Goal: Information Seeking & Learning: Learn about a topic

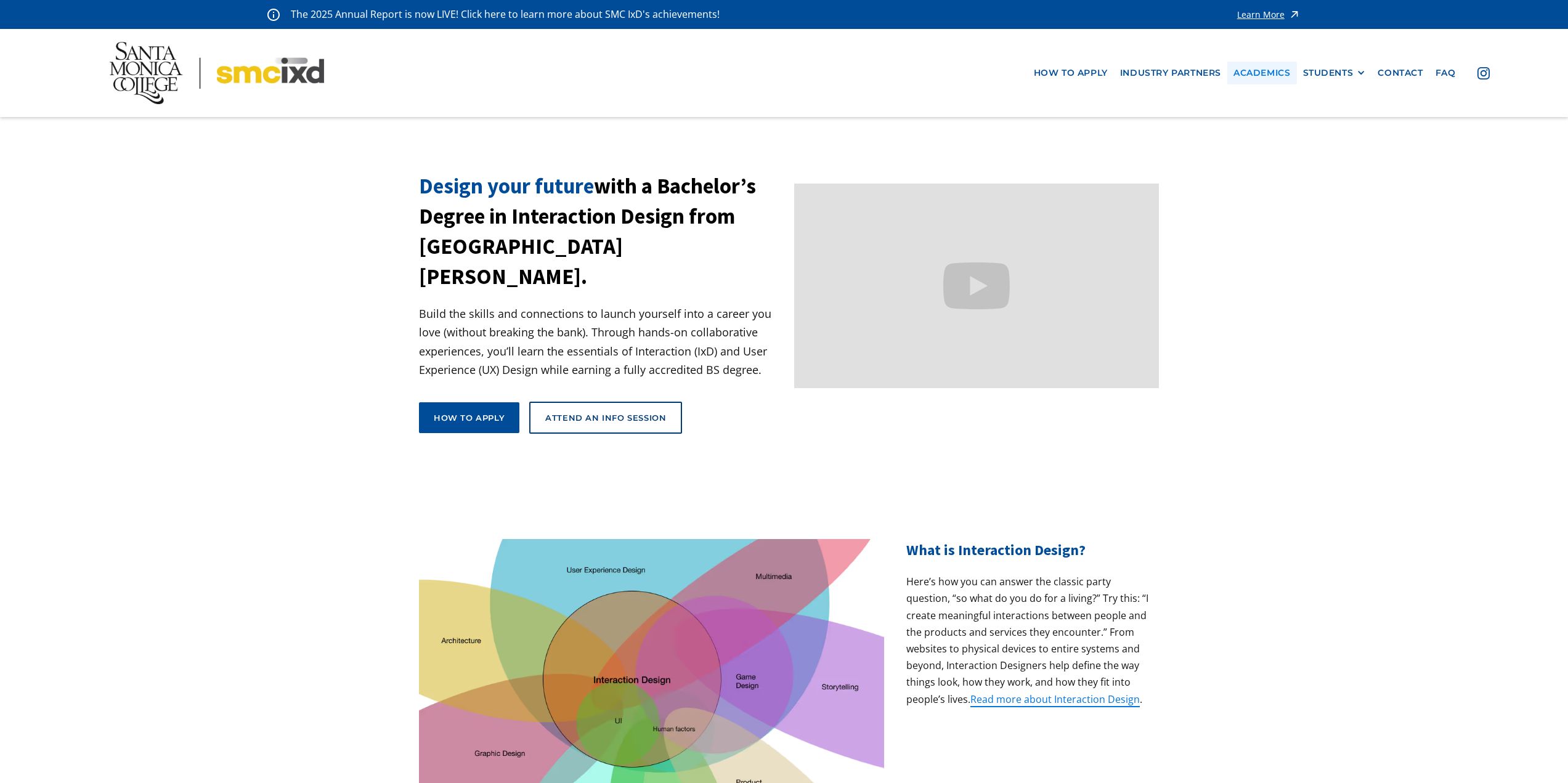
click at [1272, 74] on link "Academics" at bounding box center [1261, 73] width 69 height 23
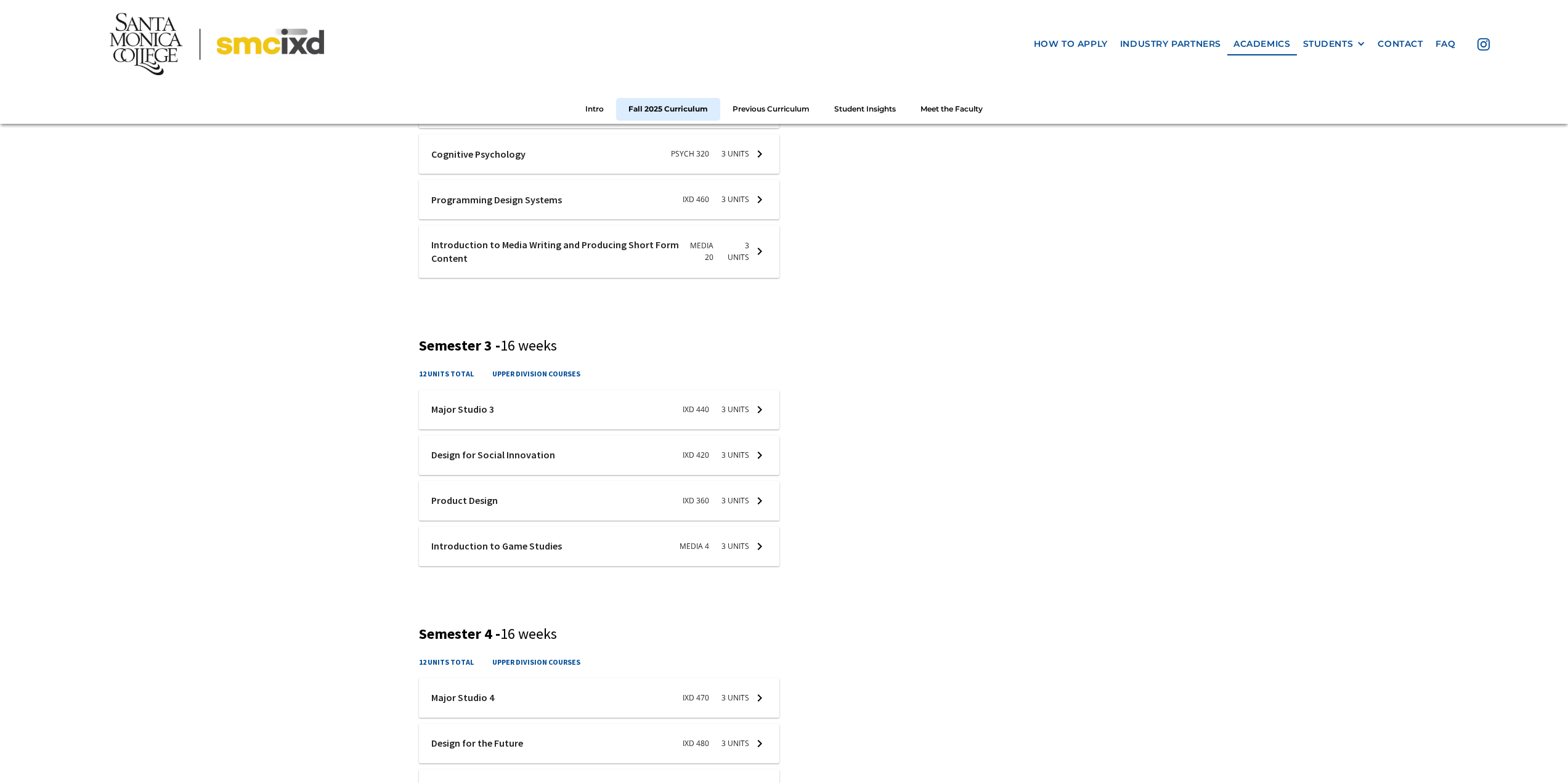
scroll to position [986, 0]
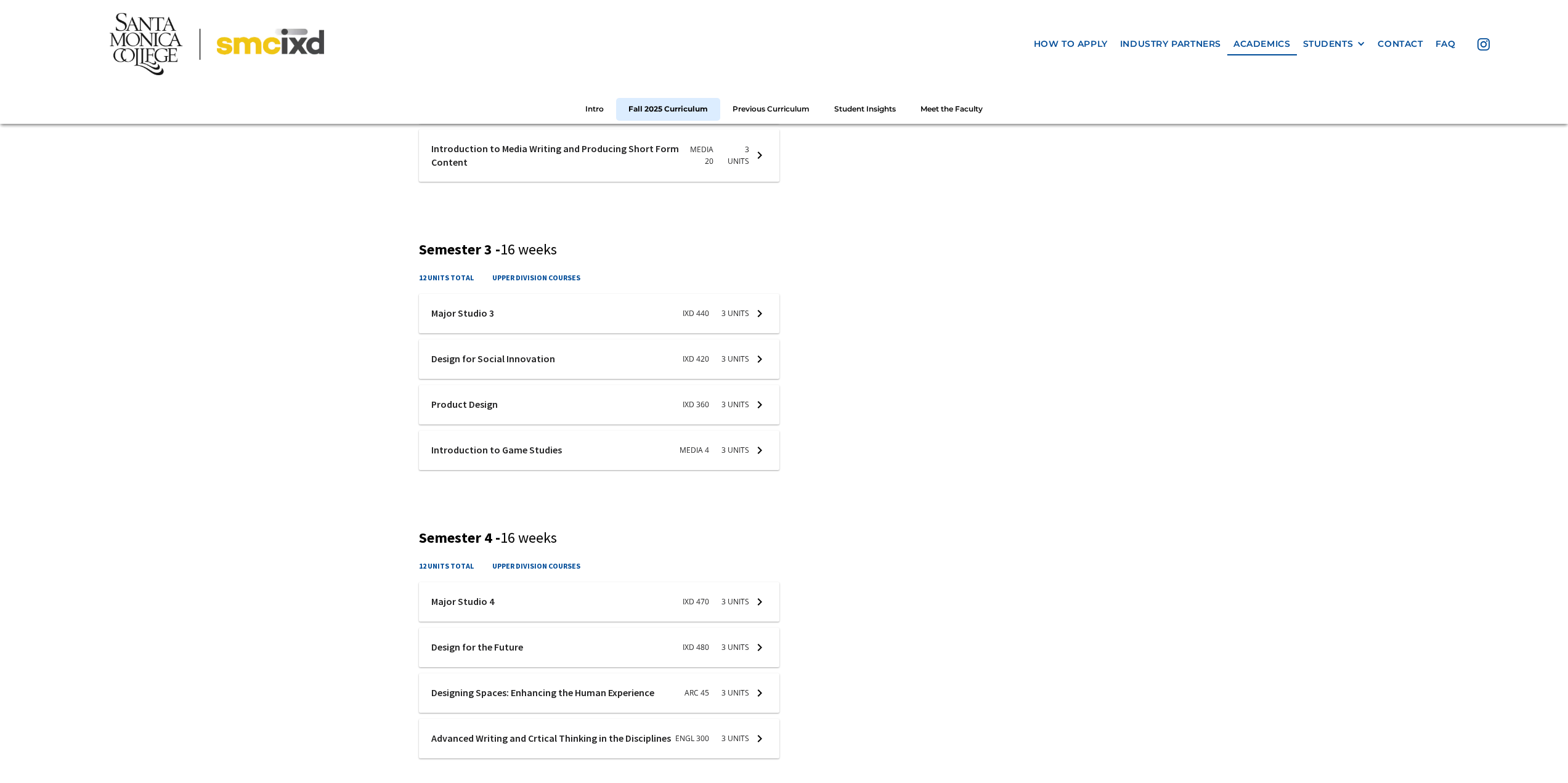
click at [1341, 32] on nav "how to apply industry partners Academics STUDENTS PROspective Students GRAD SHO…" at bounding box center [784, 61] width 1568 height 124
click at [1340, 51] on div "STUDENTS PROspective Students GRAD SHOW 2023 Current Students Alumni" at bounding box center [1334, 44] width 75 height 23
click at [1338, 47] on div "STUDENTS" at bounding box center [1328, 44] width 50 height 10
click at [1326, 110] on link "Alumni" at bounding box center [1358, 112] width 111 height 23
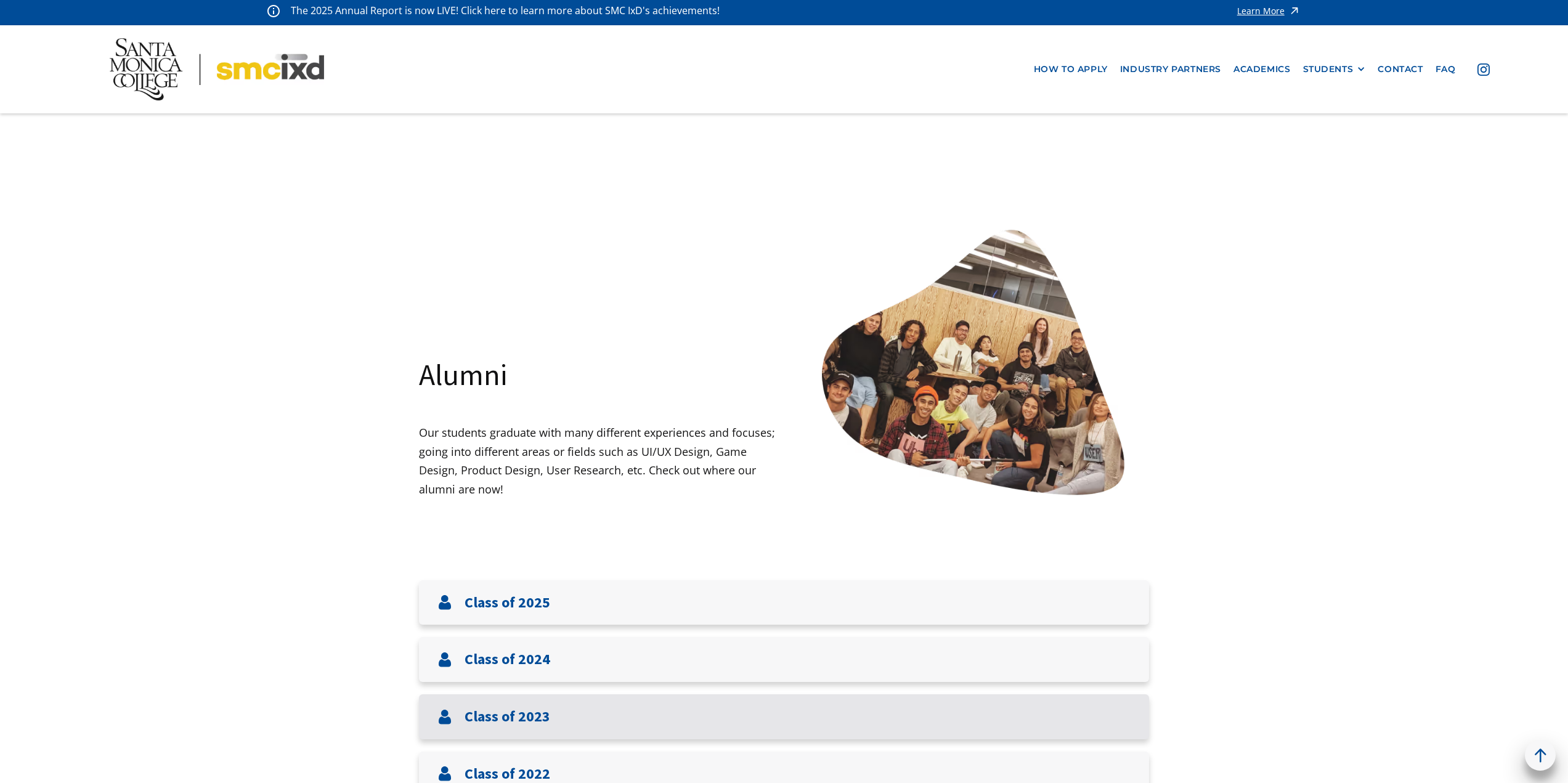
scroll to position [308, 0]
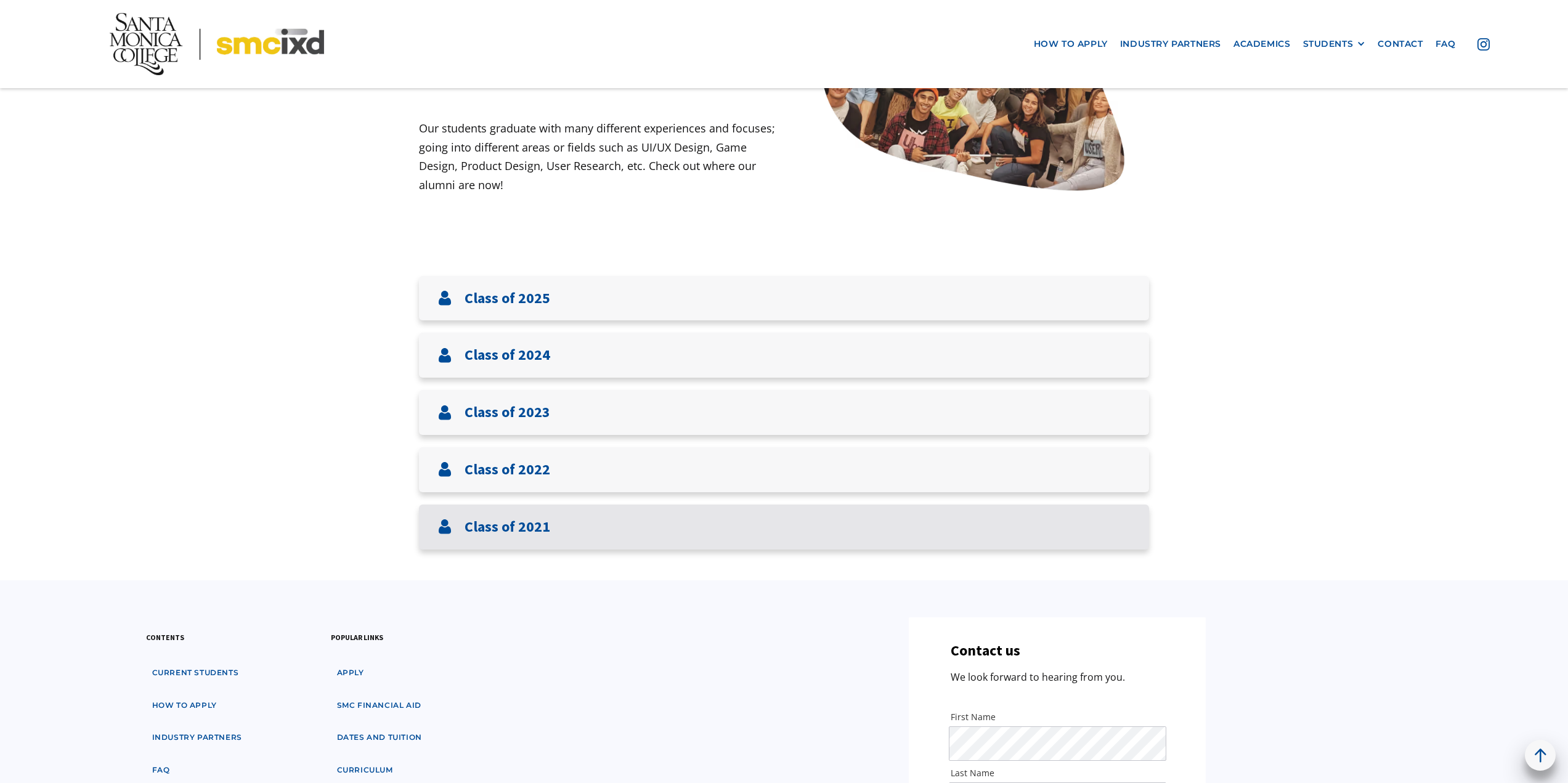
click at [552, 530] on div "Class of 2021" at bounding box center [784, 527] width 730 height 45
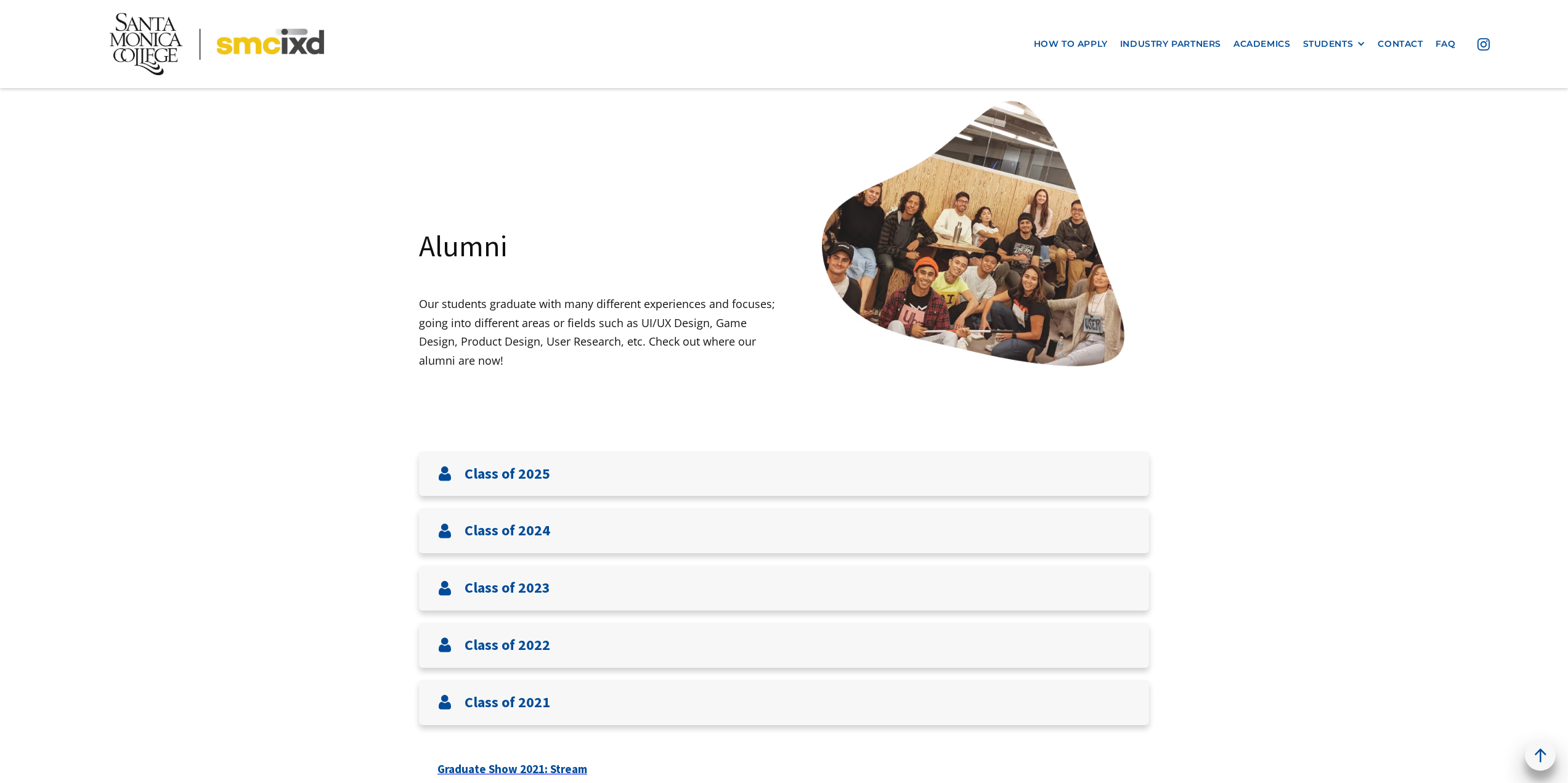
scroll to position [61, 0]
